Goal: Navigation & Orientation: Find specific page/section

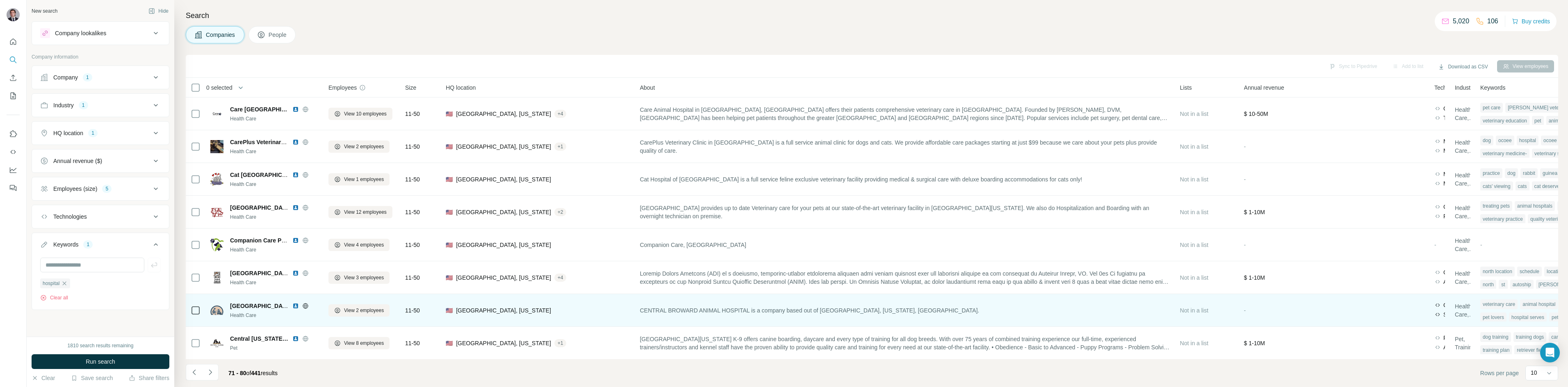
scroll to position [70, 0]
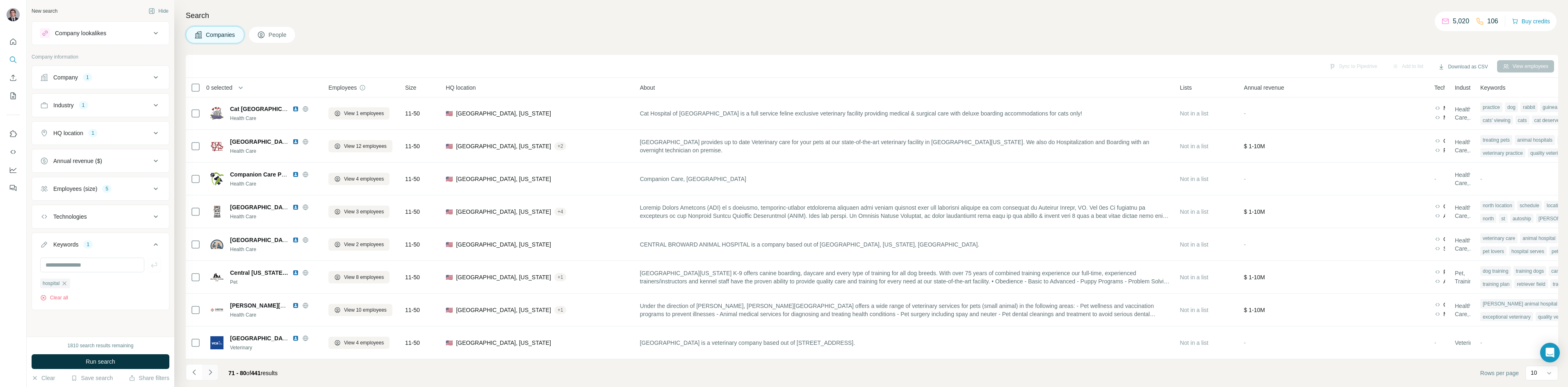
click at [208, 369] on icon "Navigate to next page" at bounding box center [210, 372] width 8 height 8
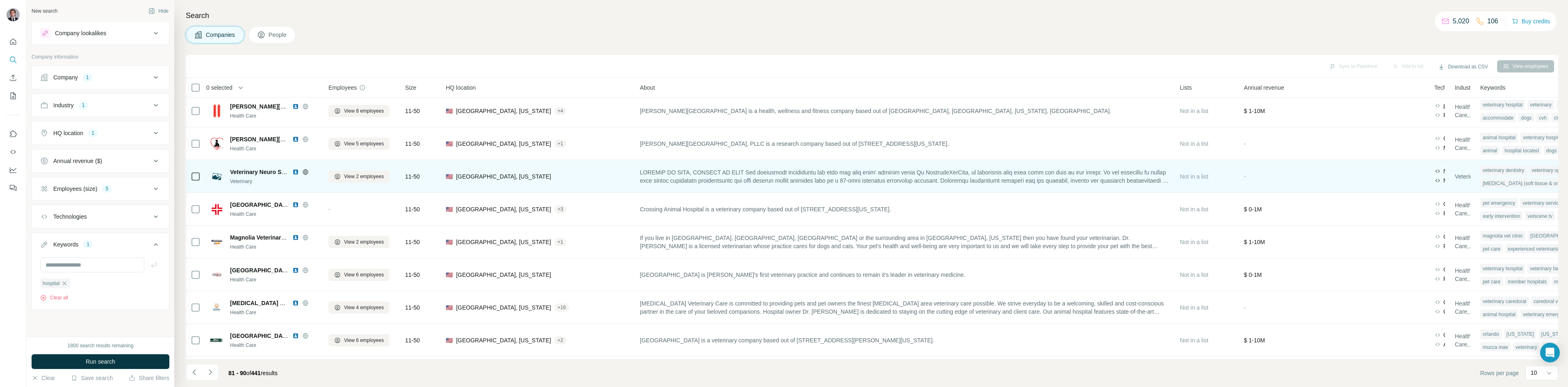
scroll to position [0, 0]
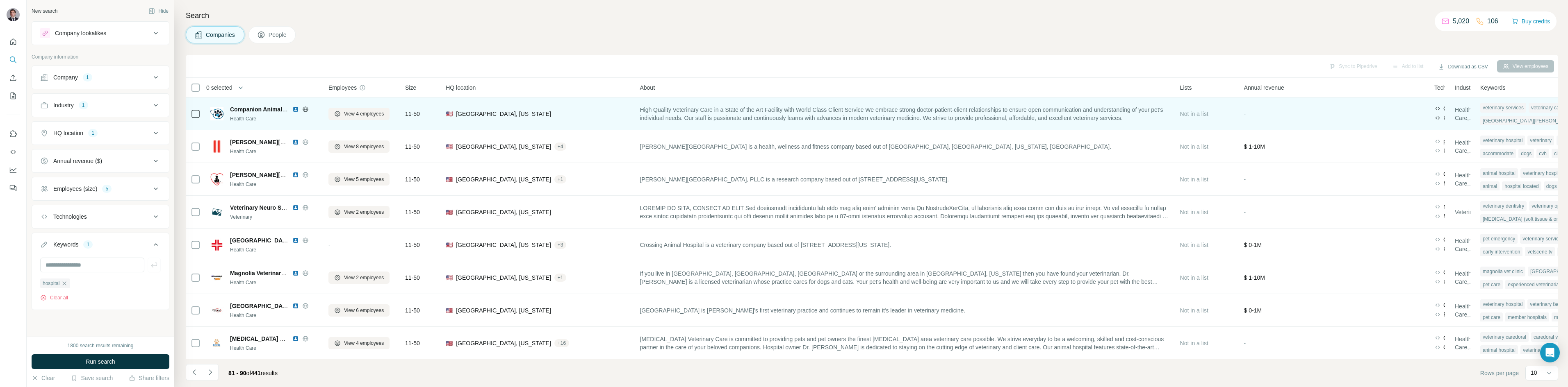
click at [302, 111] on div at bounding box center [306, 109] width 26 height 7
click at [303, 111] on icon at bounding box center [305, 109] width 7 height 7
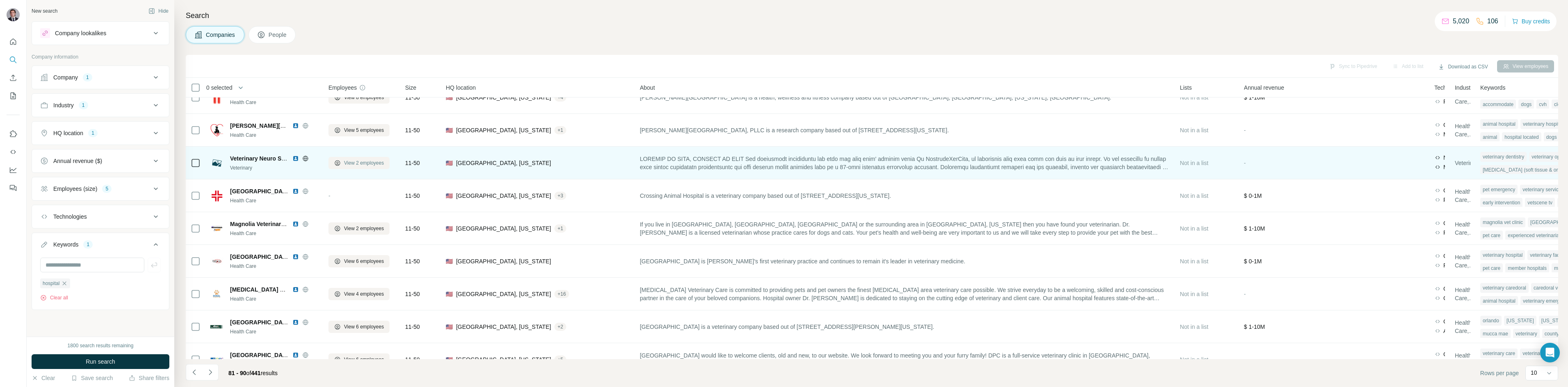
scroll to position [70, 0]
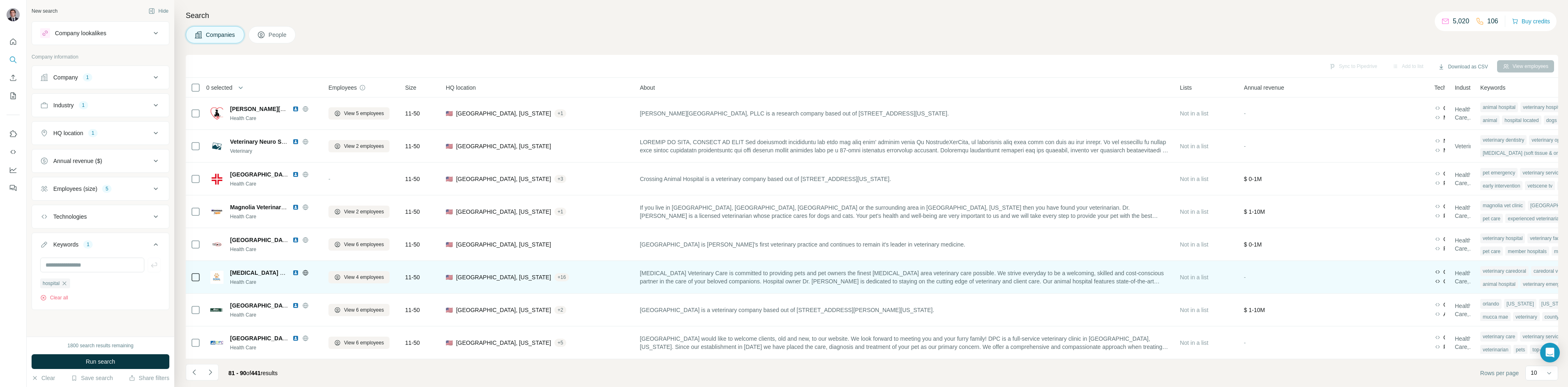
click at [307, 270] on icon at bounding box center [305, 273] width 7 height 7
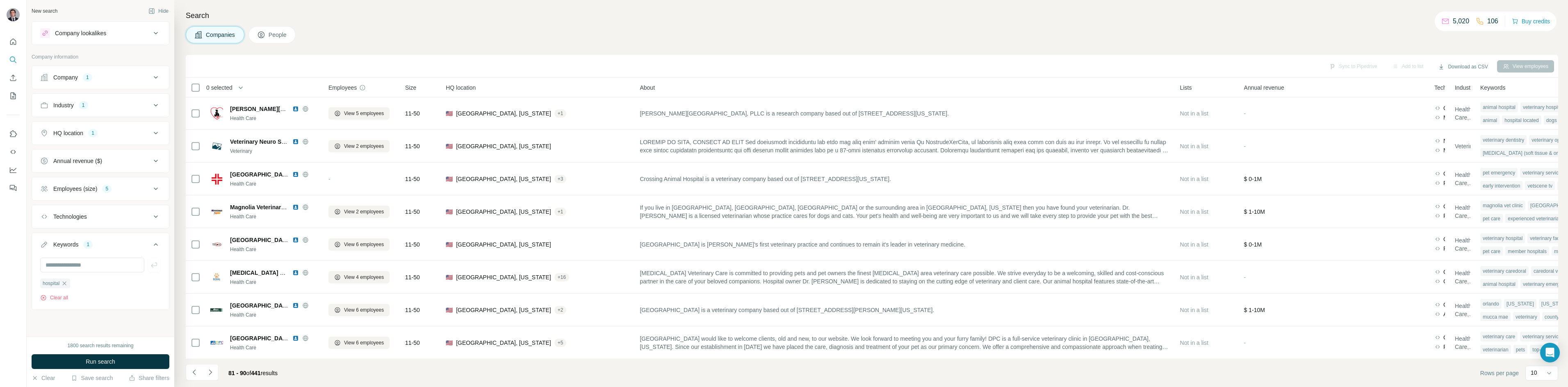
click at [107, 192] on div "5" at bounding box center [107, 188] width 9 height 8
click at [207, 376] on icon "Navigate to next page" at bounding box center [210, 372] width 8 height 8
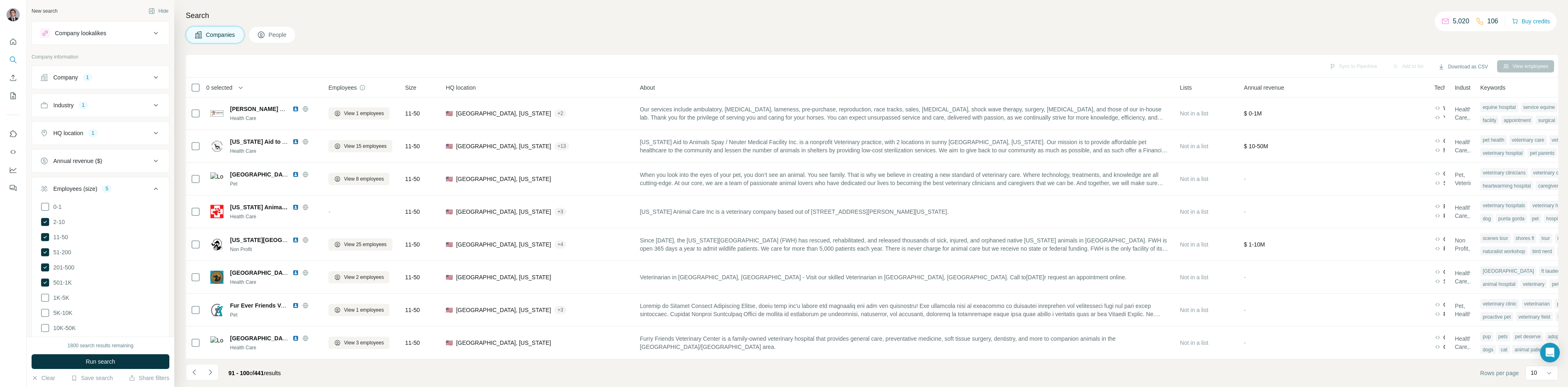
click at [383, 36] on div "Companies People" at bounding box center [871, 35] width 1372 height 17
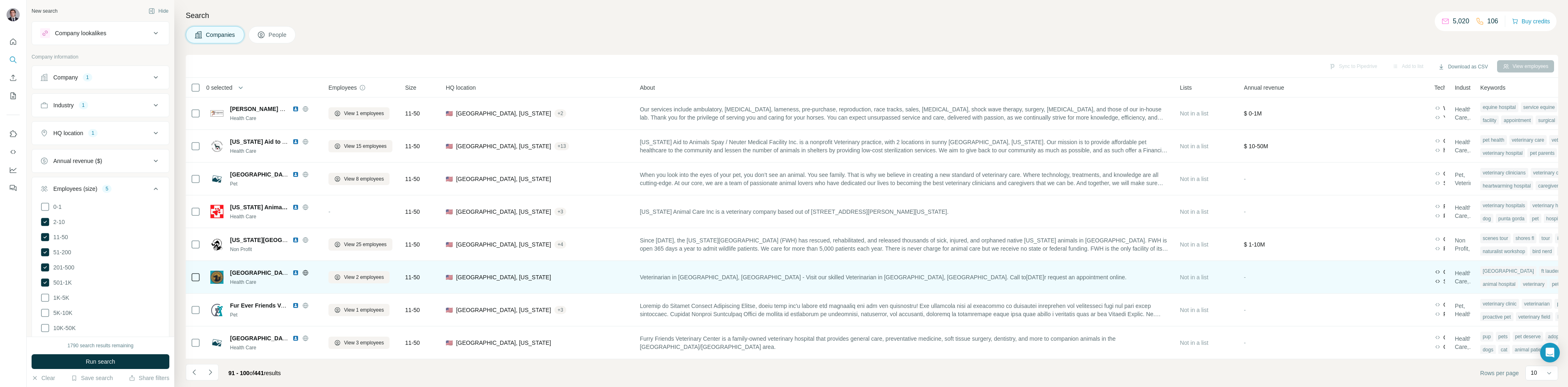
scroll to position [0, 0]
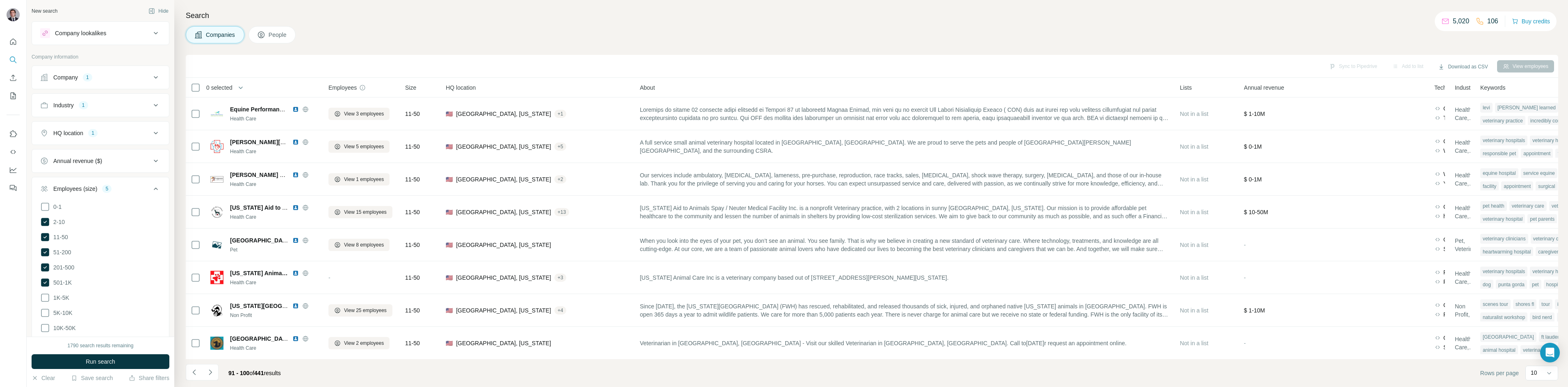
click at [410, 45] on div "Search Companies People Sync to Pipedrive Add to list Download as CSV View empl…" at bounding box center [871, 193] width 1394 height 387
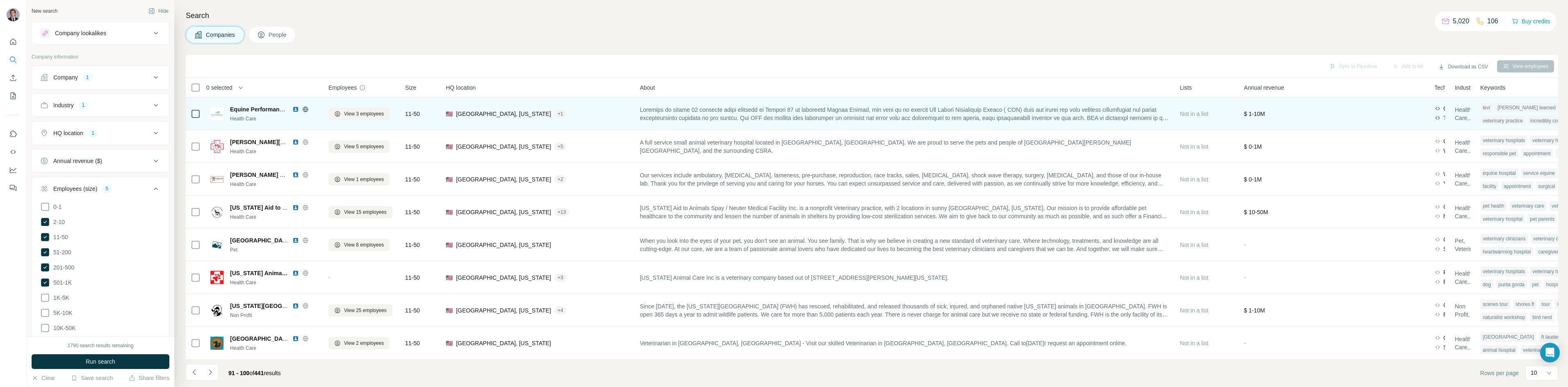
click at [304, 108] on icon at bounding box center [305, 109] width 7 height 7
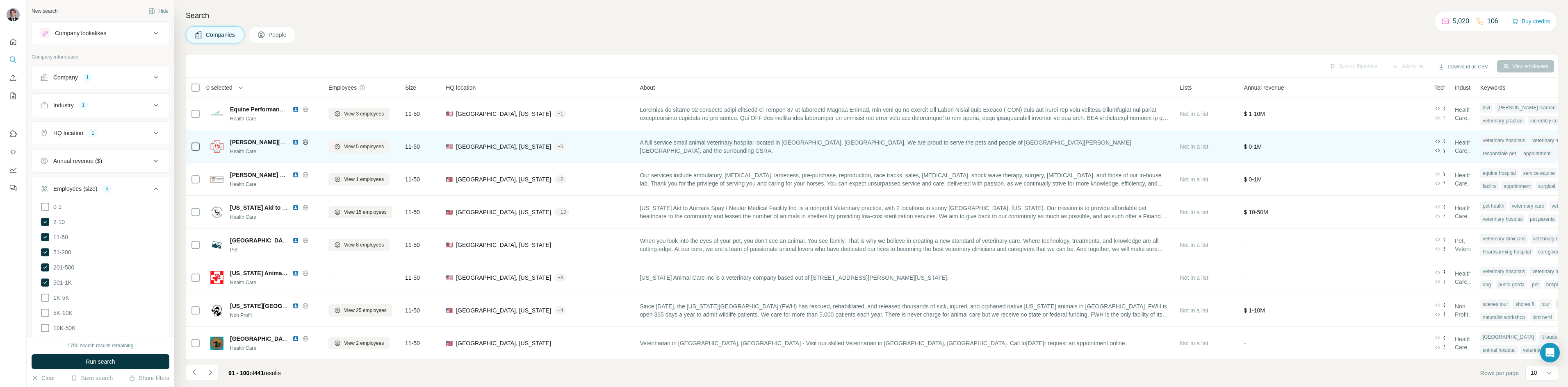
click at [306, 143] on icon at bounding box center [305, 141] width 7 height 7
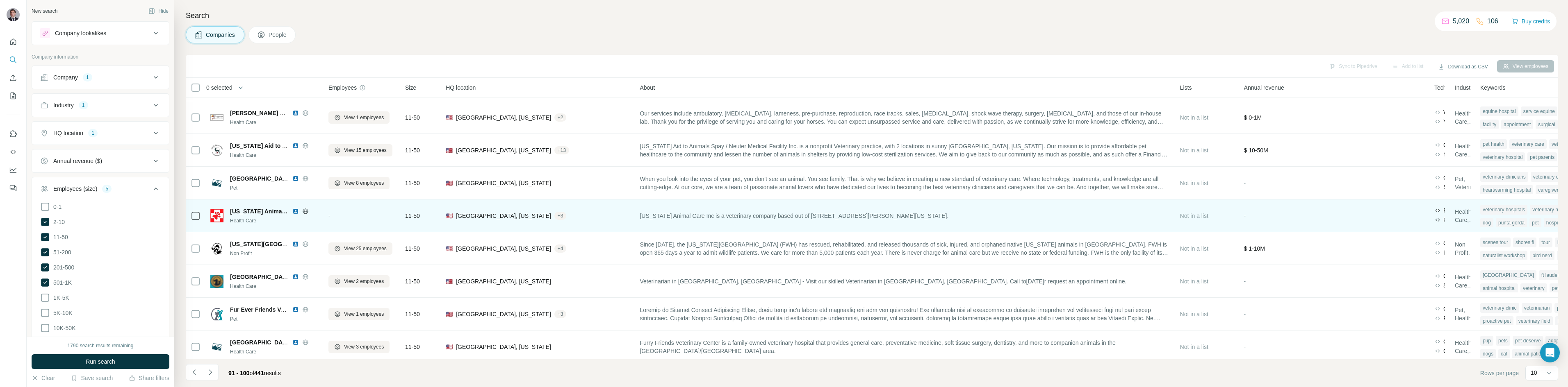
scroll to position [70, 0]
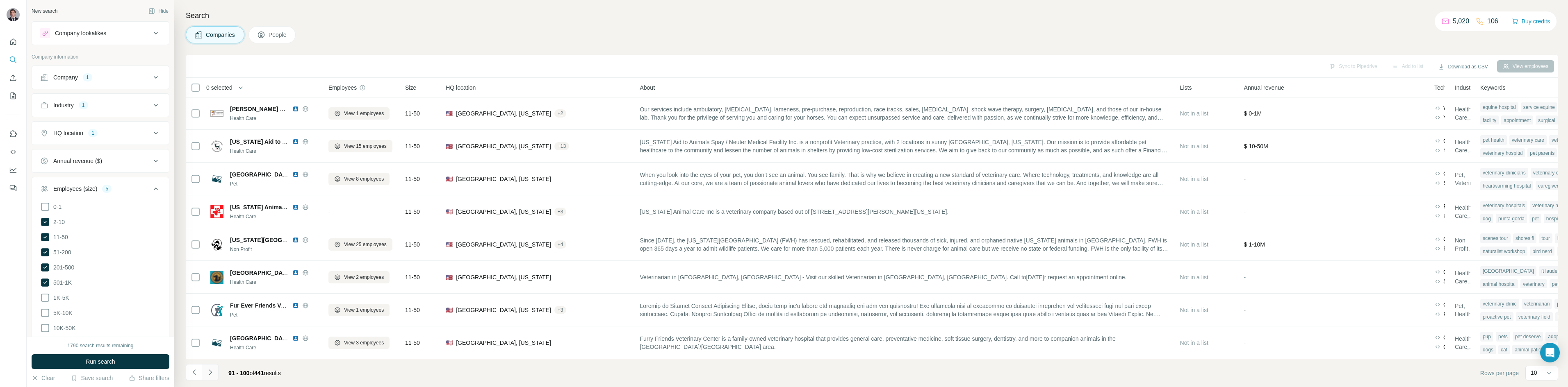
click at [207, 373] on icon "Navigate to next page" at bounding box center [210, 372] width 8 height 8
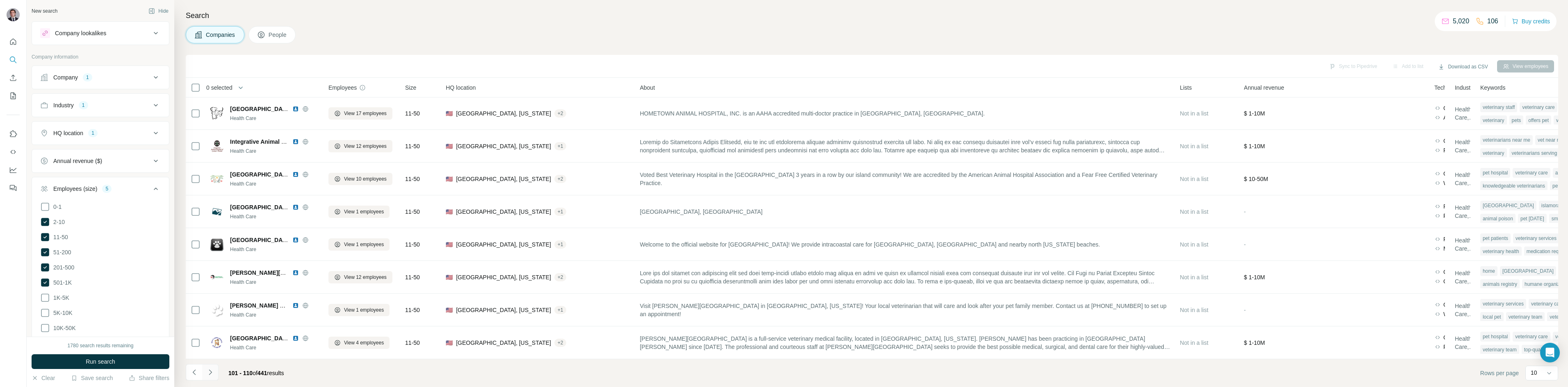
click at [214, 371] on icon "Navigate to next page" at bounding box center [210, 372] width 8 height 8
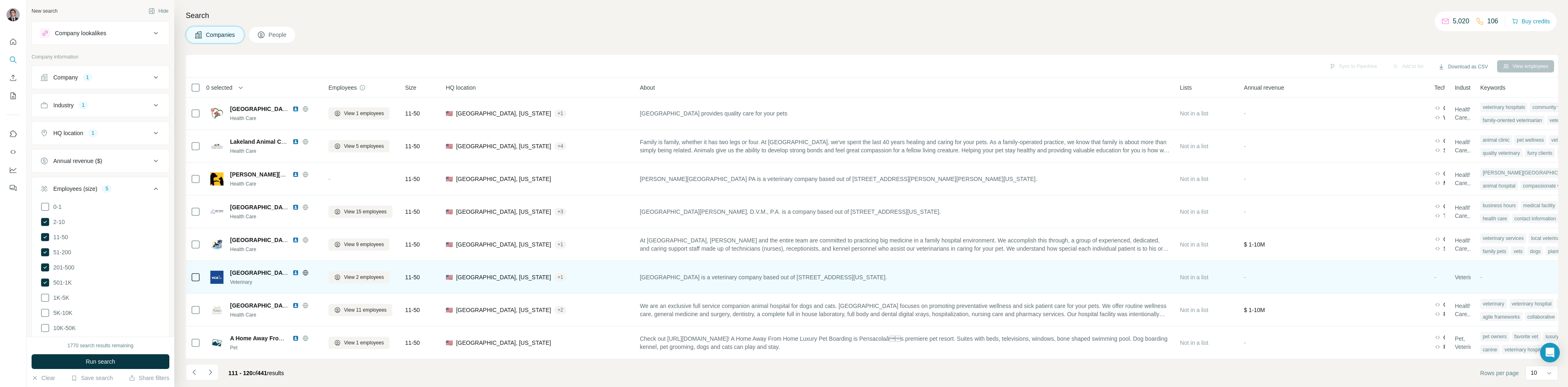
click at [305, 270] on icon at bounding box center [305, 273] width 2 height 6
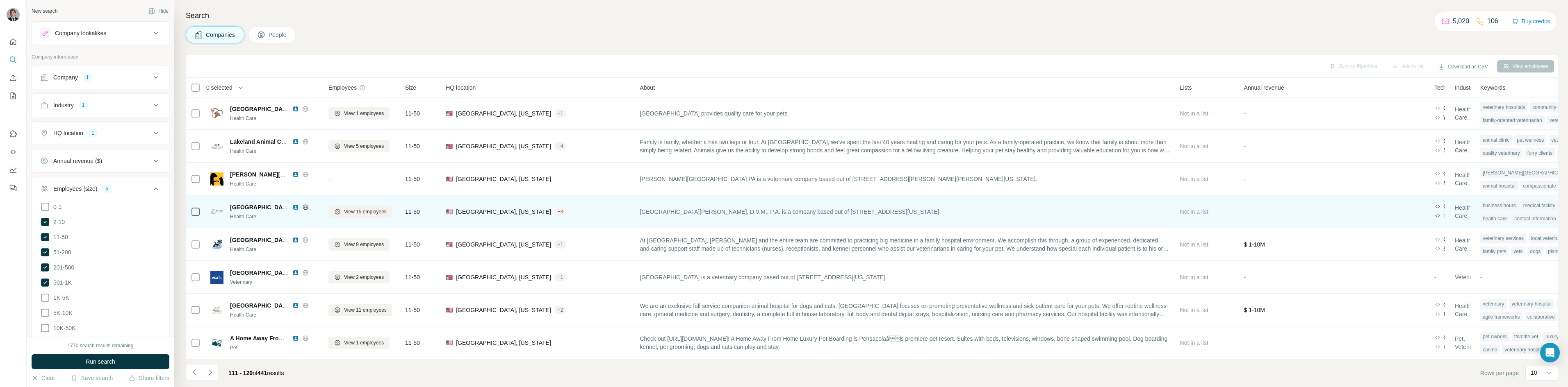
click at [304, 204] on icon at bounding box center [305, 207] width 7 height 7
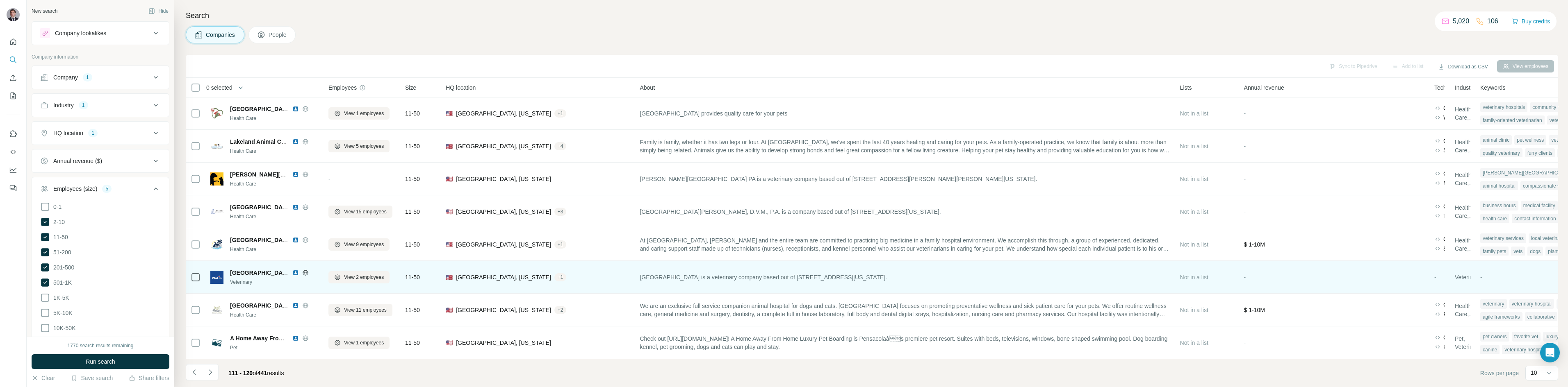
click at [309, 270] on icon at bounding box center [305, 273] width 7 height 7
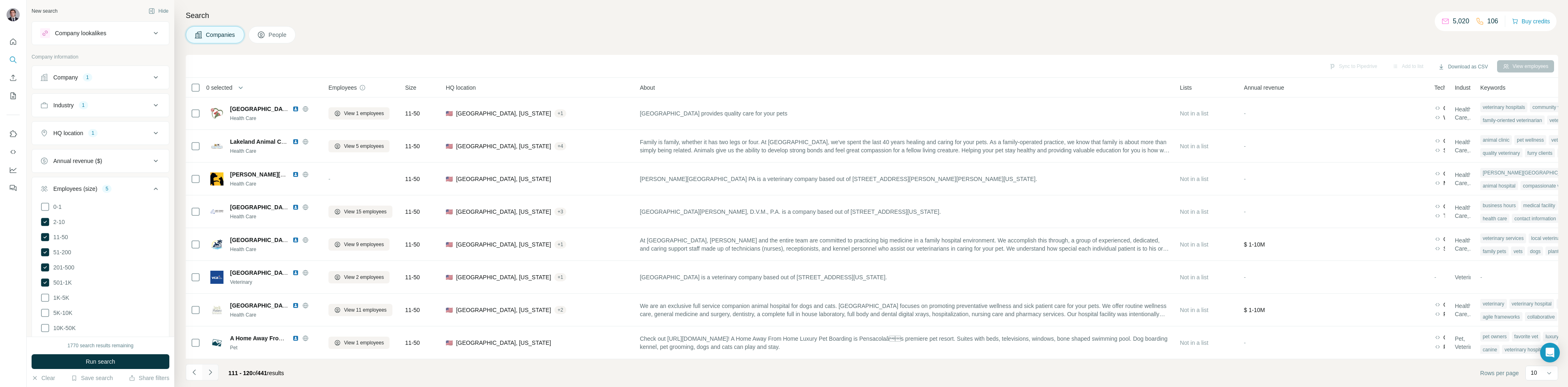
click at [211, 375] on icon "Navigate to next page" at bounding box center [210, 372] width 8 height 8
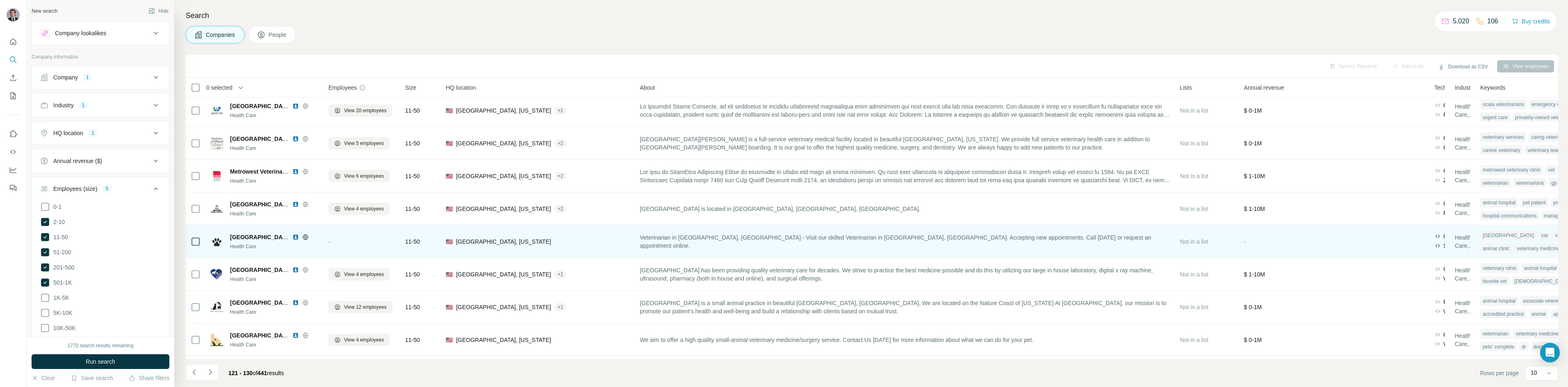
scroll to position [0, 0]
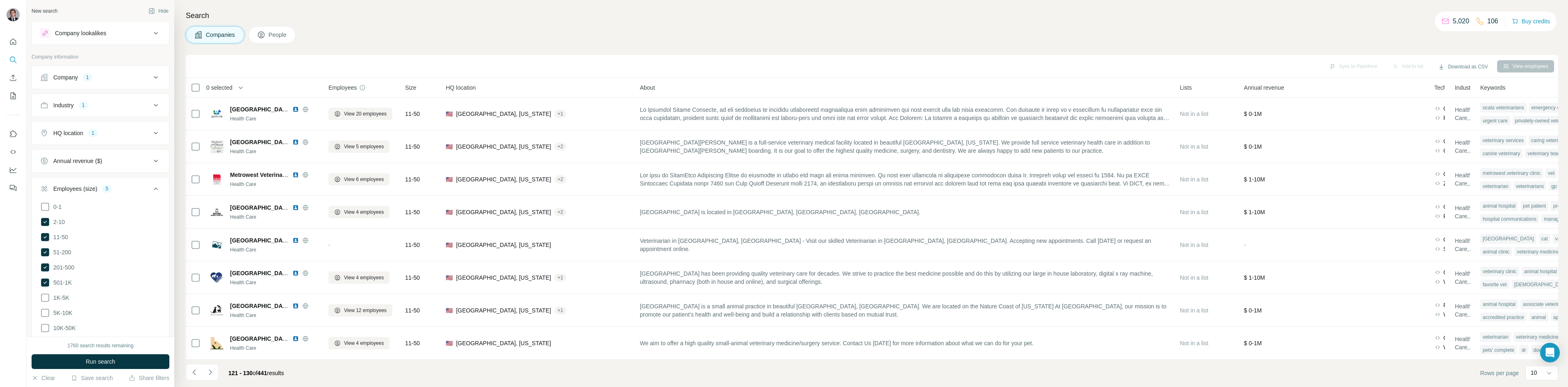
click at [330, 24] on div "Search Companies People Sync to Pipedrive Add to list Download as CSV View empl…" at bounding box center [871, 193] width 1394 height 387
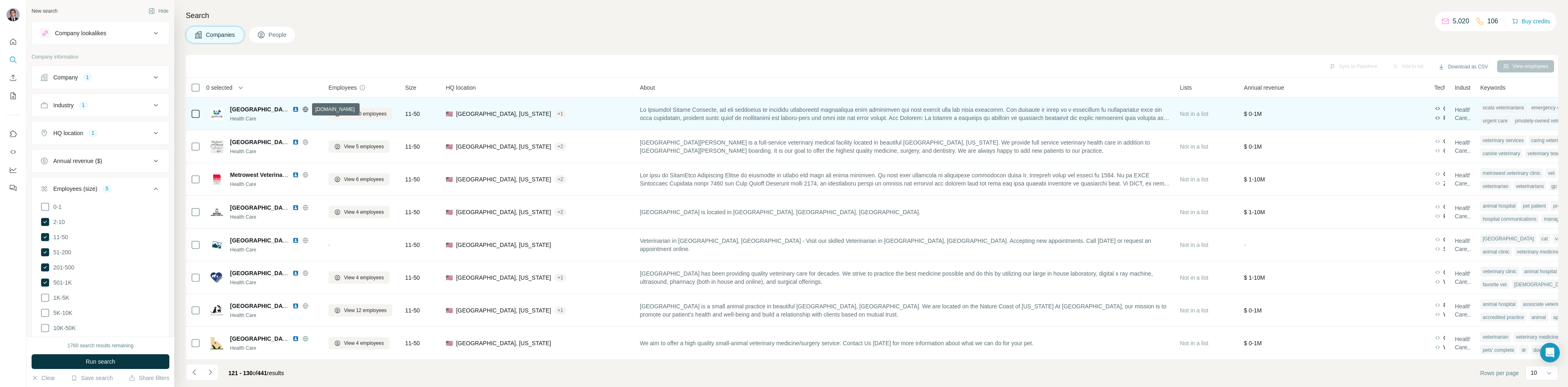
click at [306, 107] on icon at bounding box center [305, 110] width 2 height 6
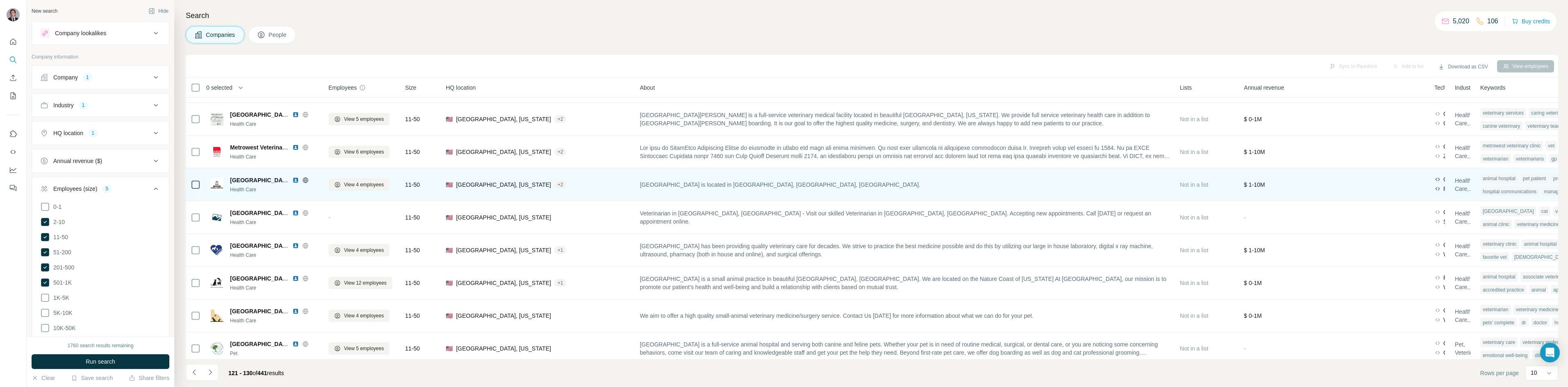
scroll to position [70, 0]
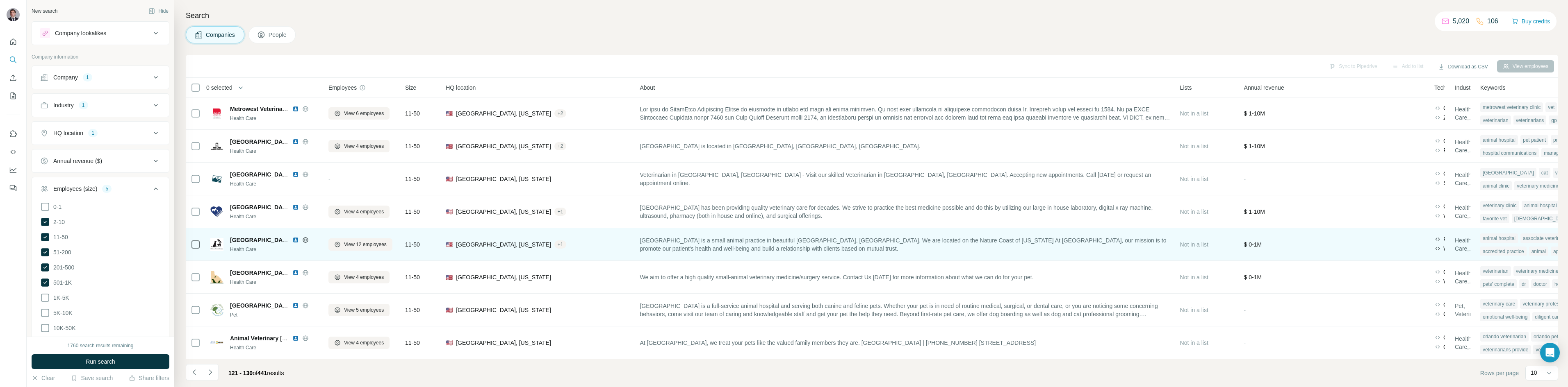
click at [305, 237] on icon at bounding box center [305, 240] width 2 height 6
